Goal: Information Seeking & Learning: Find contact information

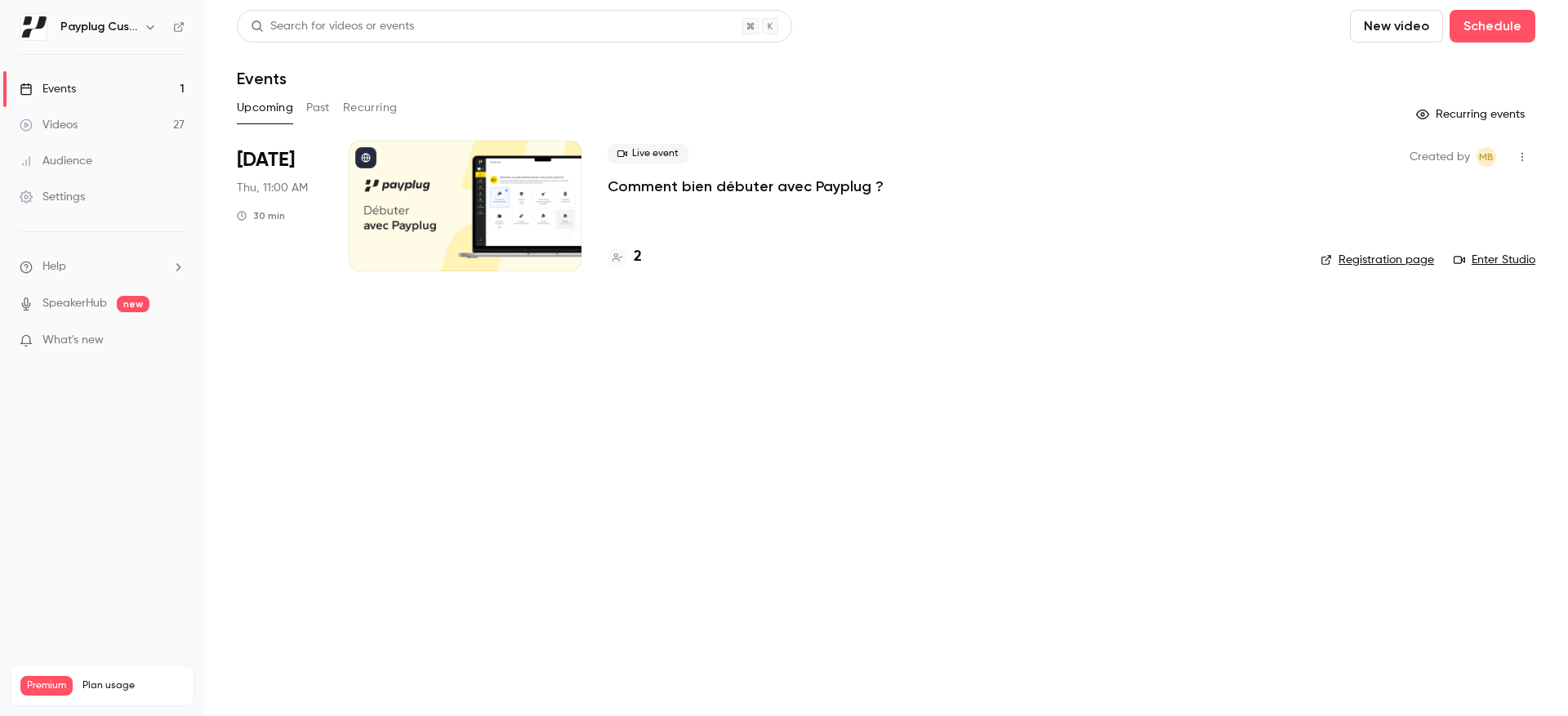
click at [323, 109] on button "Past" at bounding box center [318, 108] width 23 height 26
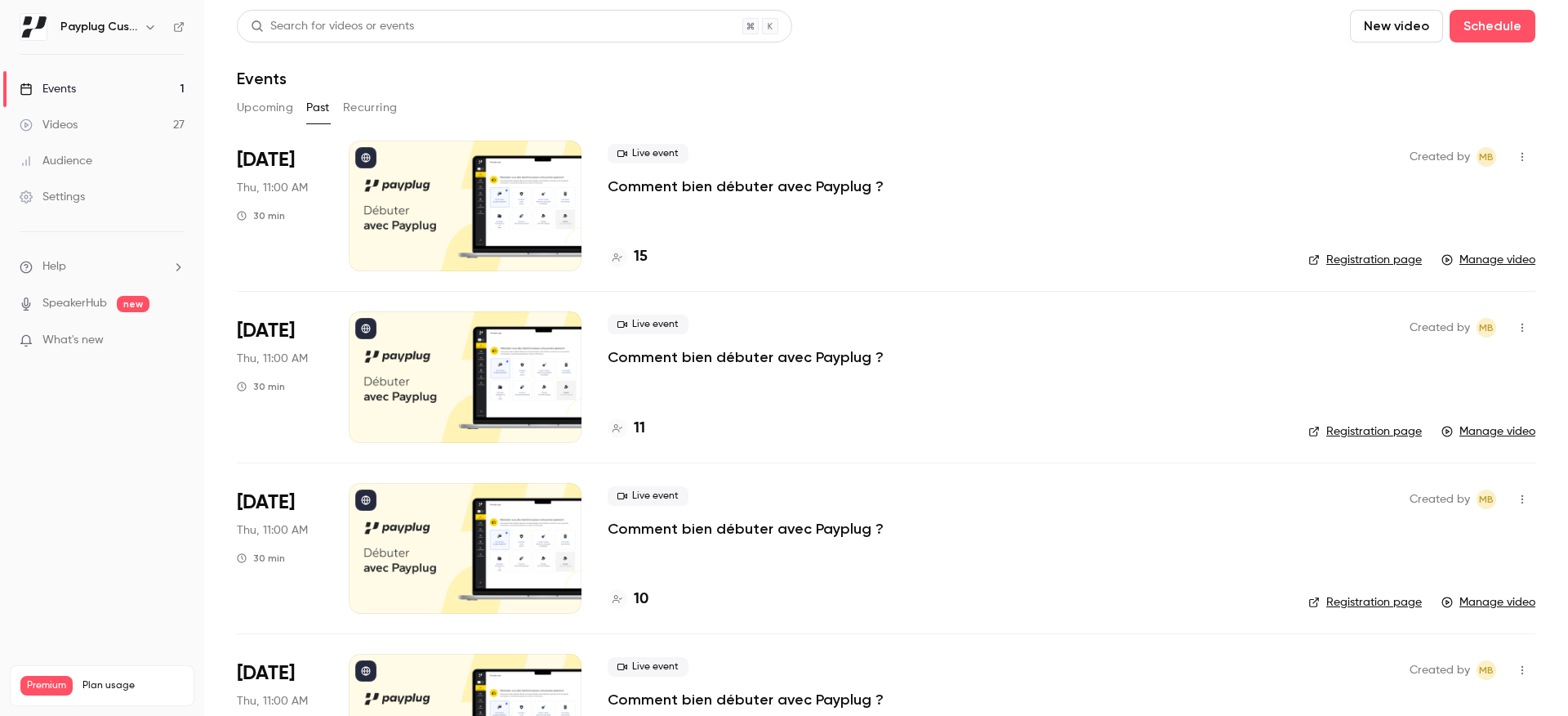
click at [729, 178] on p "Comment bien débuter avec Payplug ?" at bounding box center [745, 186] width 276 height 20
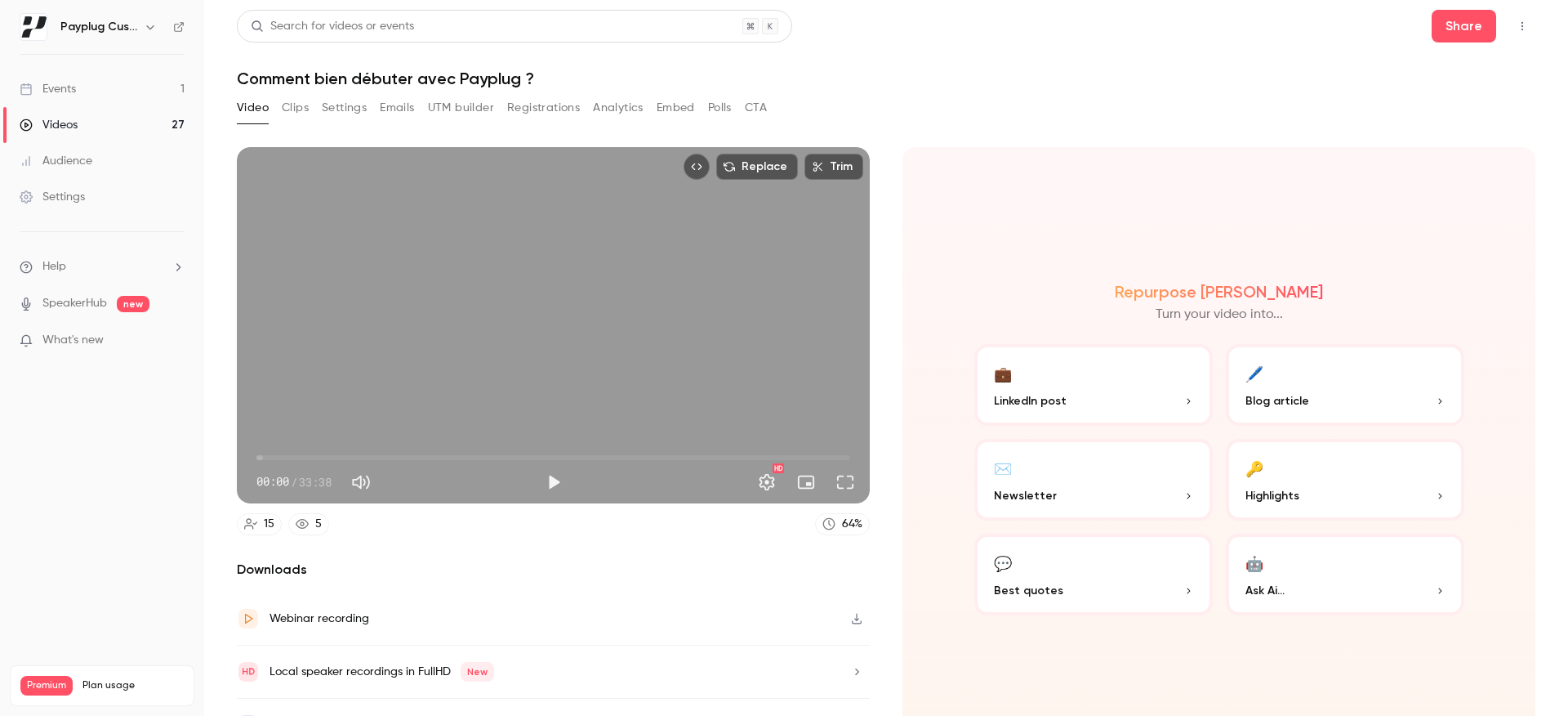
click at [582, 108] on div "Video Clips Settings Emails UTM builder Registrations Analytics Embed Polls CTA" at bounding box center [502, 108] width 530 height 26
click at [527, 116] on button "Registrations" at bounding box center [543, 108] width 73 height 26
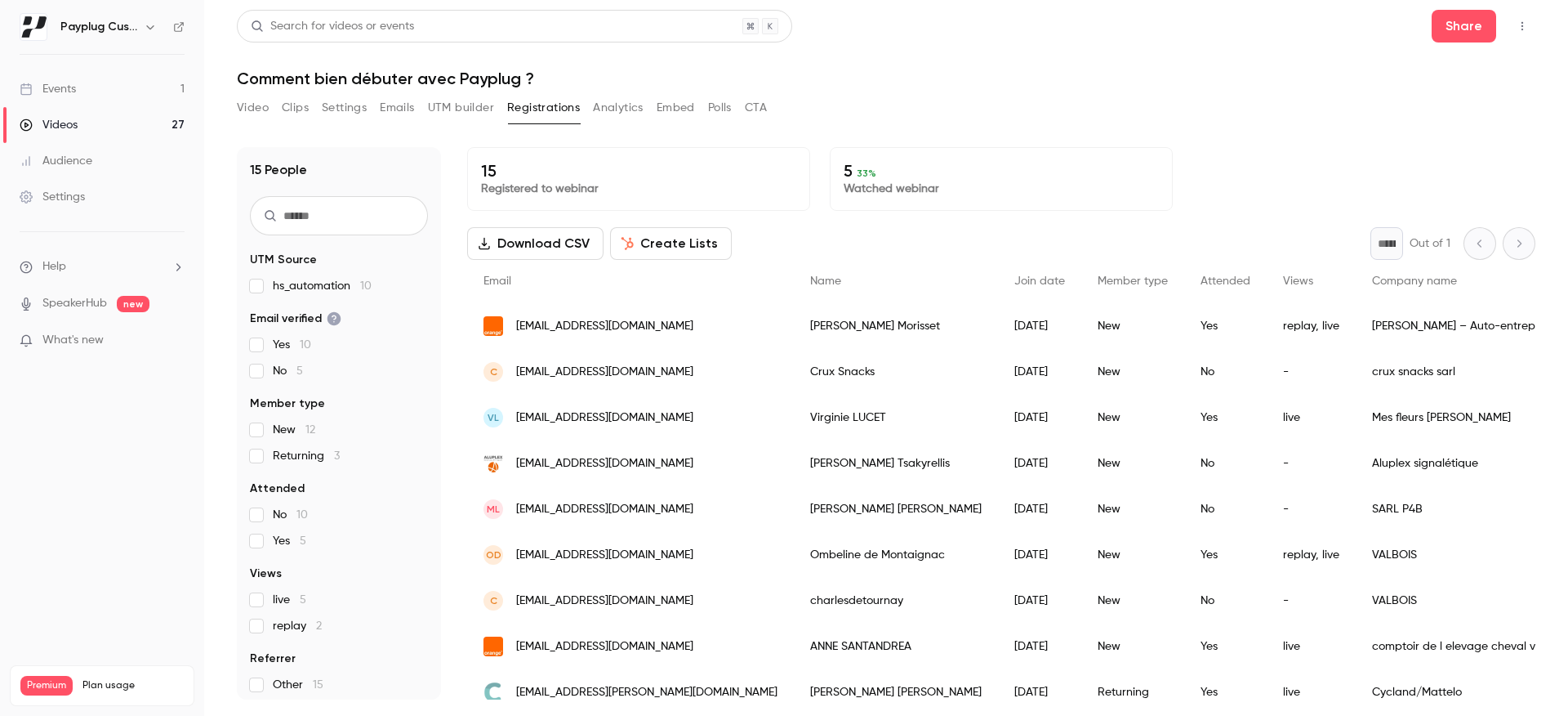
click at [636, 112] on button "Analytics" at bounding box center [618, 108] width 51 height 26
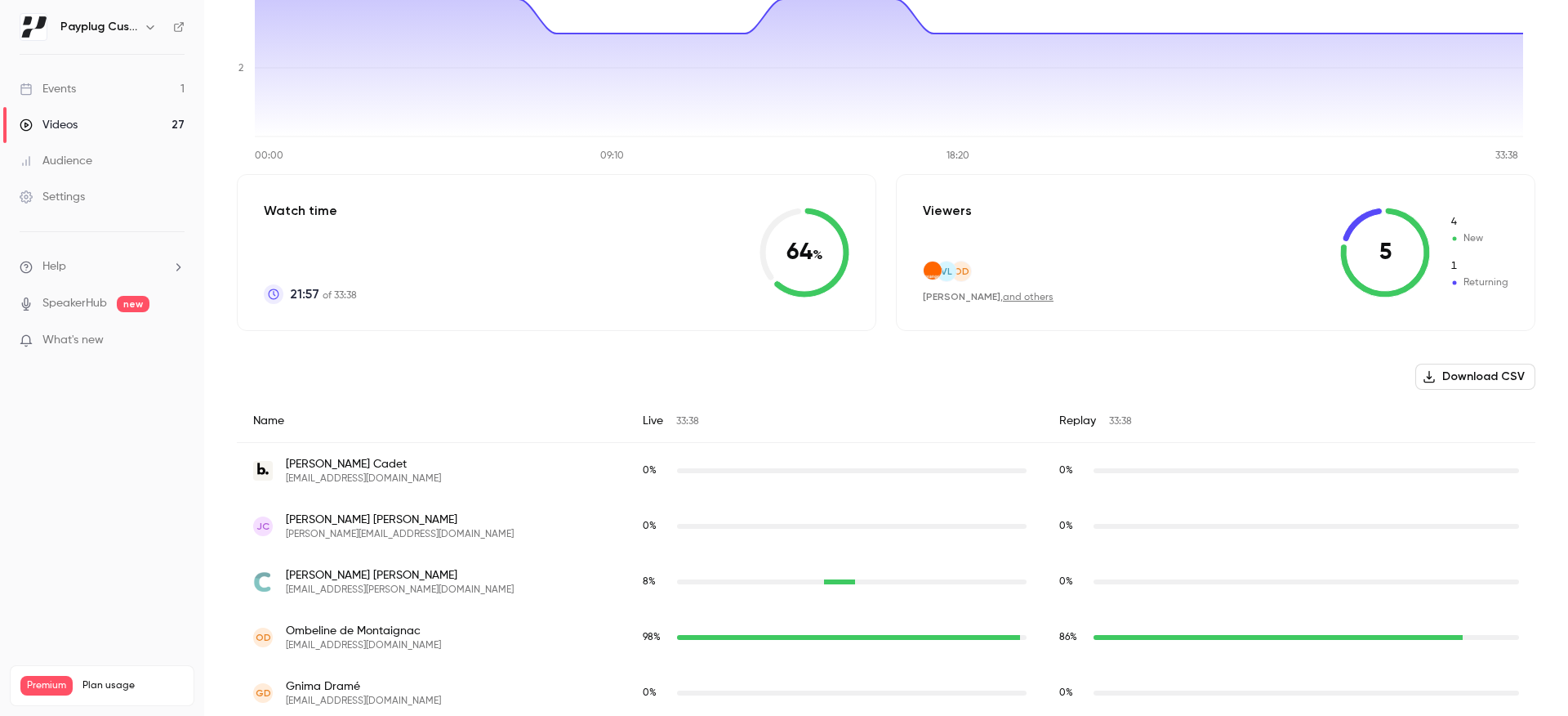
scroll to position [341, 0]
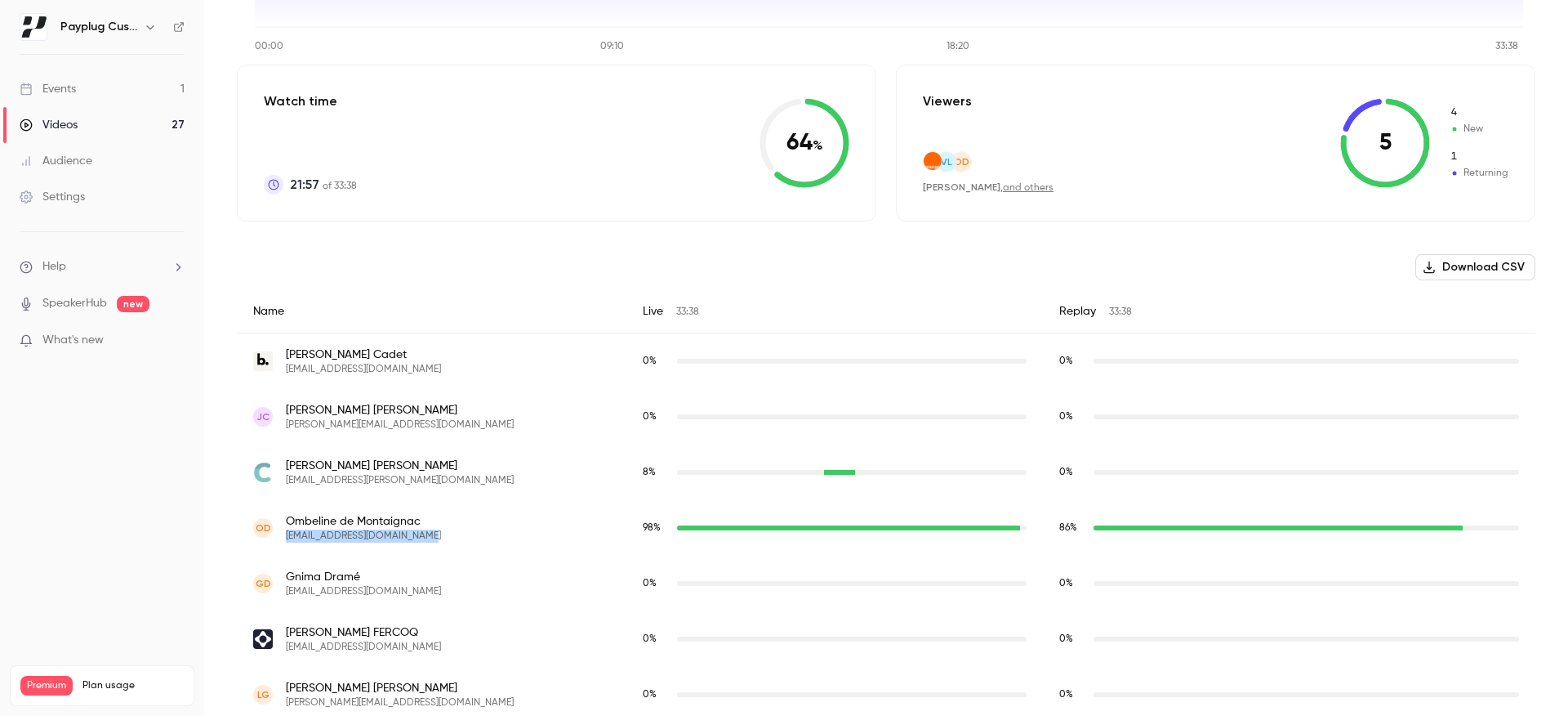
drag, startPoint x: 411, startPoint y: 535, endPoint x: 288, endPoint y: 533, distance: 123.0
click at [288, 533] on div "Od Ombeline de Montaignac [EMAIL_ADDRESS][DOMAIN_NAME]" at bounding box center [432, 527] width 357 height 30
copy span "[EMAIL_ADDRESS][DOMAIN_NAME]"
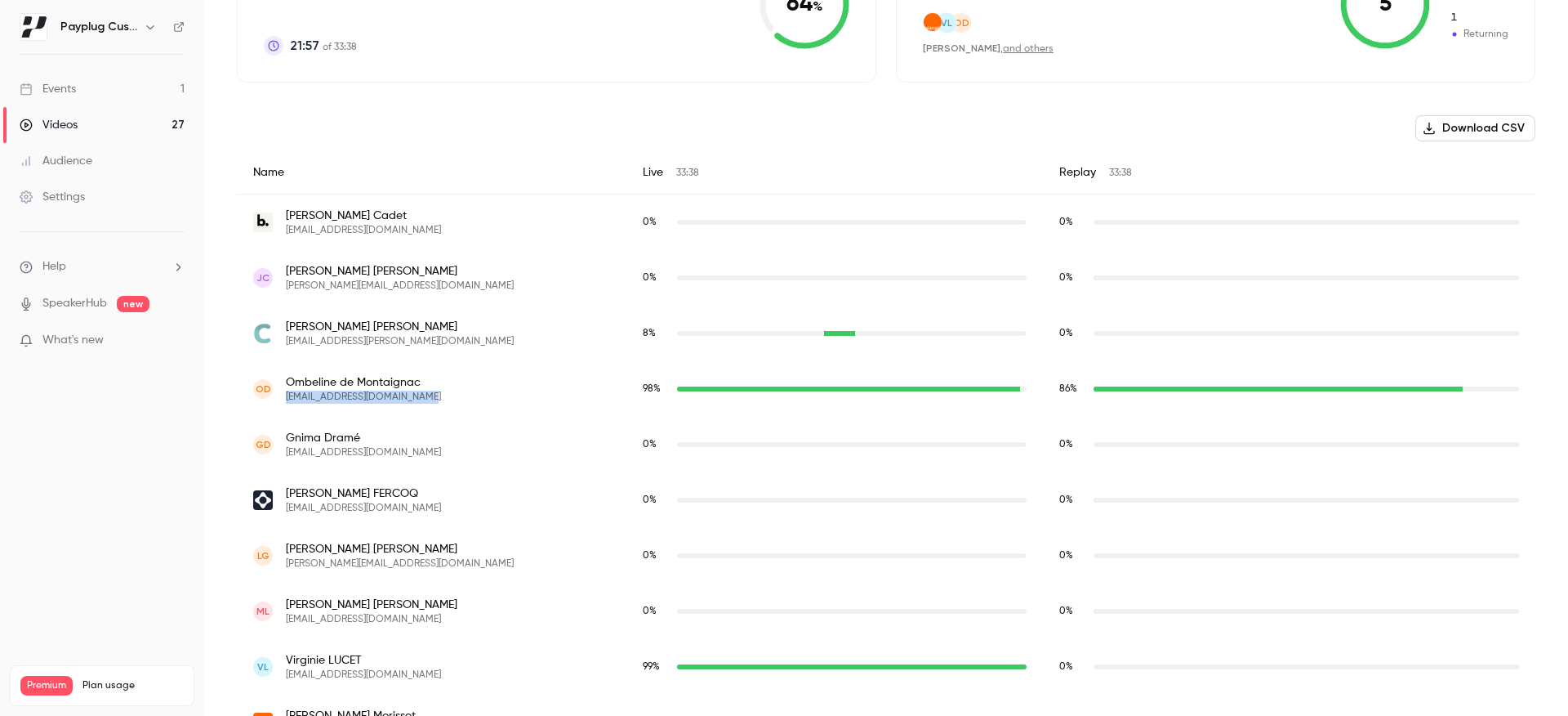
scroll to position [658, 0]
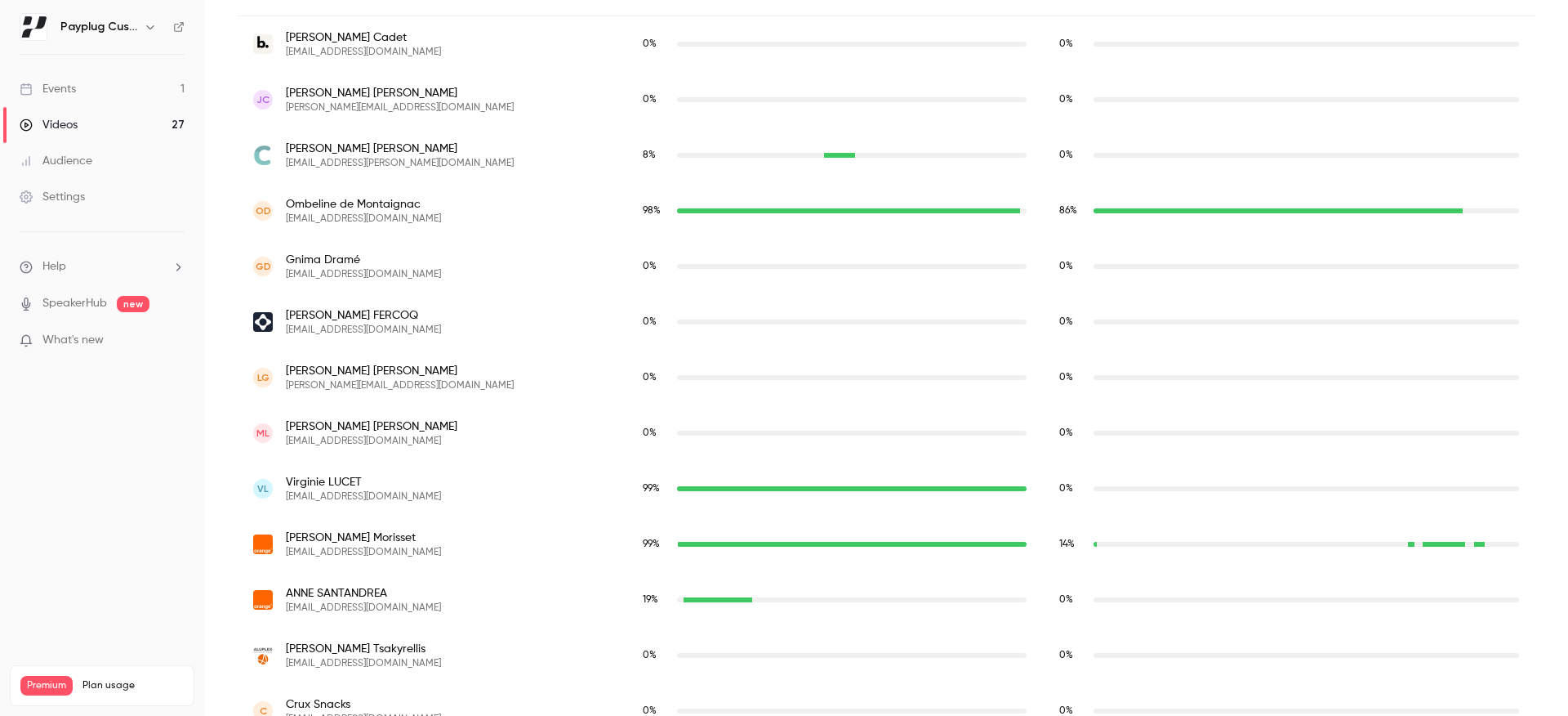
click at [477, 497] on div "VL [PERSON_NAME] [EMAIL_ADDRESS][DOMAIN_NAME]" at bounding box center [432, 488] width 357 height 30
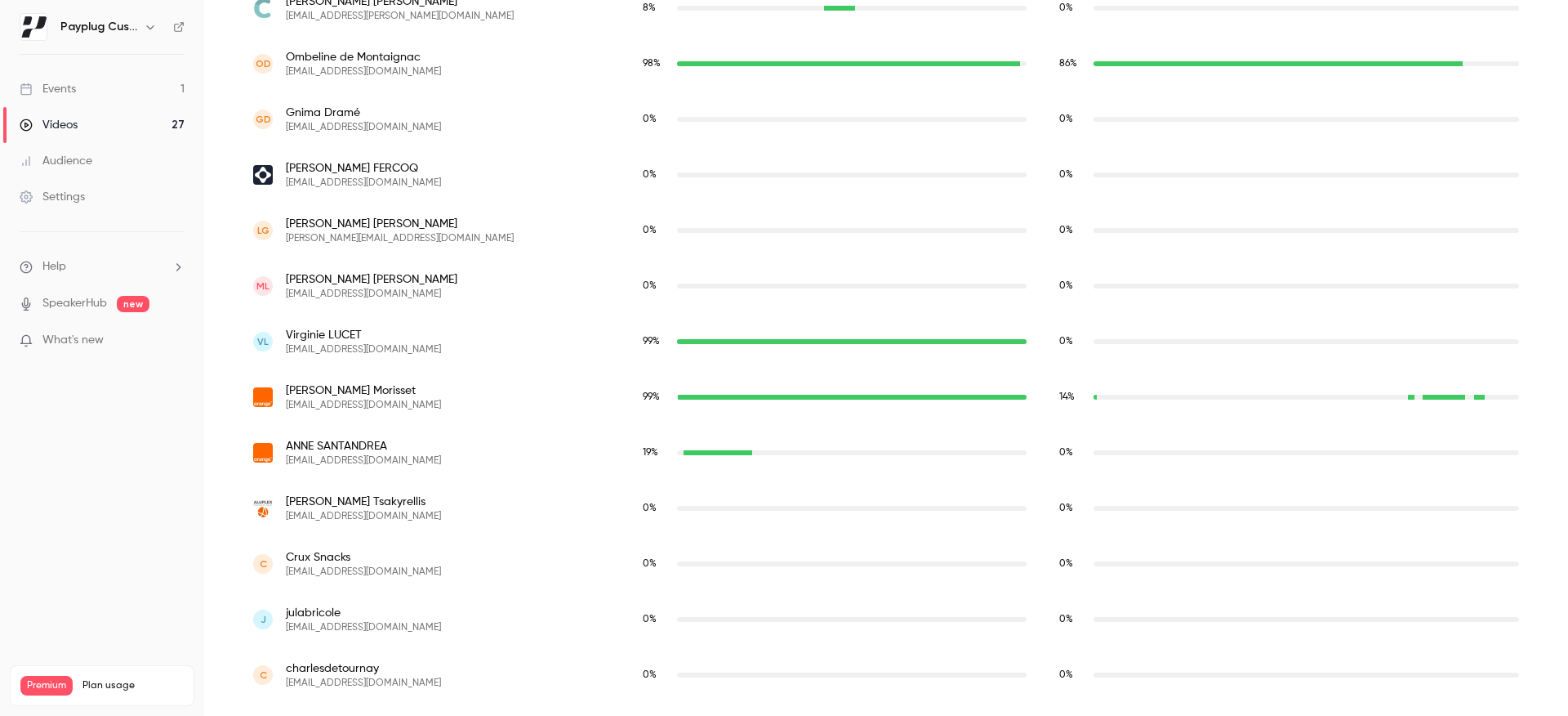
scroll to position [0, 0]
